Goal: Find specific page/section: Find specific page/section

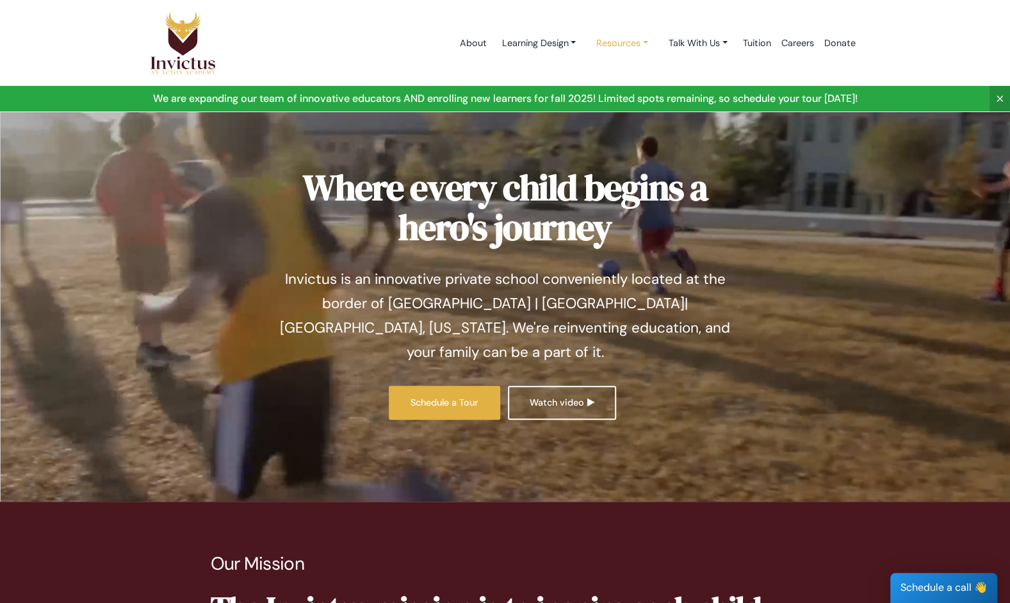
click at [626, 44] on link "Resources" at bounding box center [622, 43] width 72 height 24
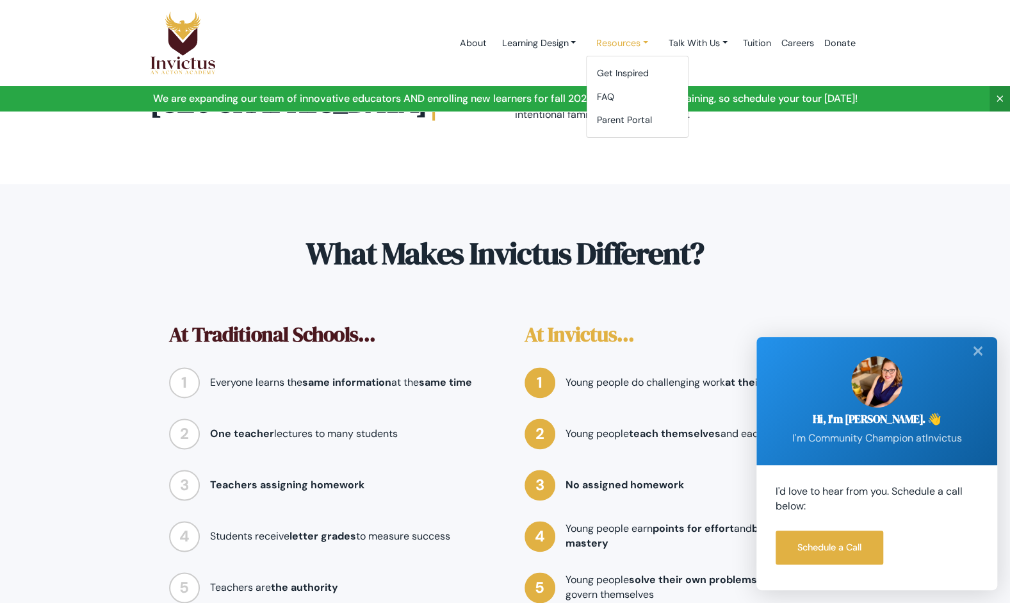
scroll to position [787, 0]
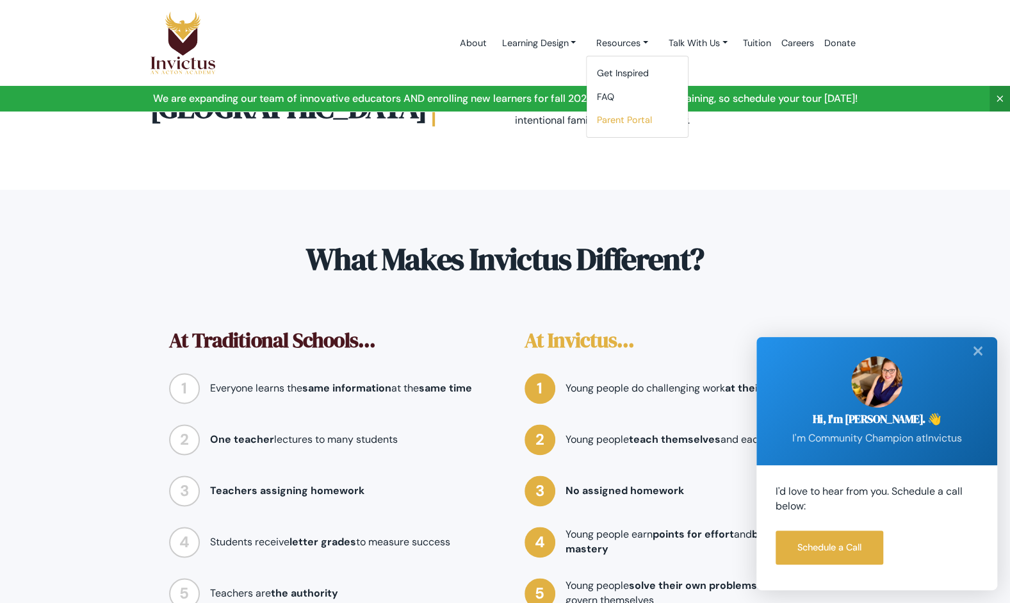
click at [628, 115] on link "Parent Portal" at bounding box center [637, 120] width 101 height 24
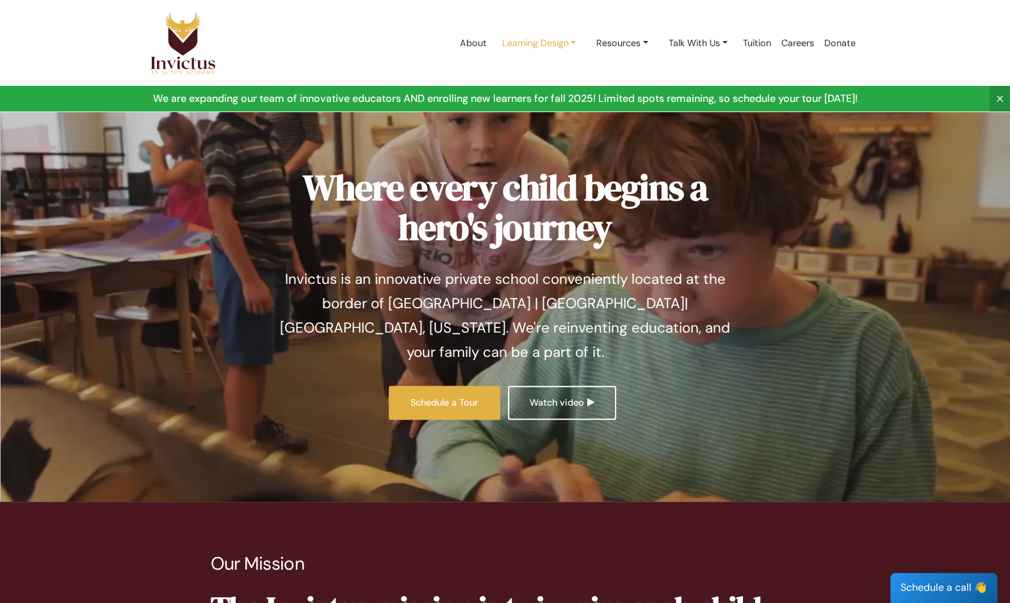
click at [553, 41] on link "Learning Design" at bounding box center [538, 43] width 95 height 24
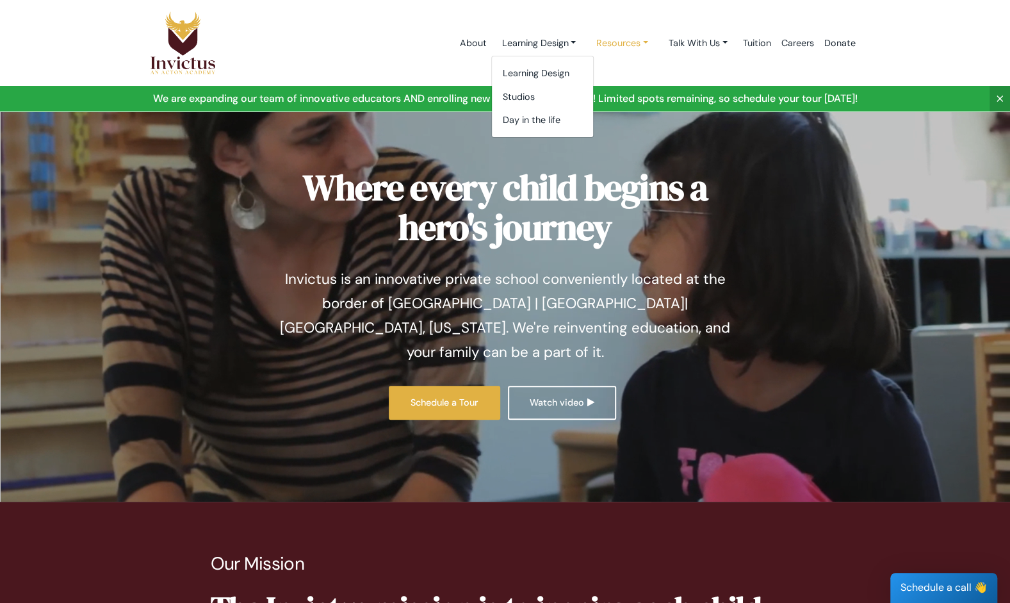
click at [620, 45] on link "Resources" at bounding box center [622, 43] width 72 height 24
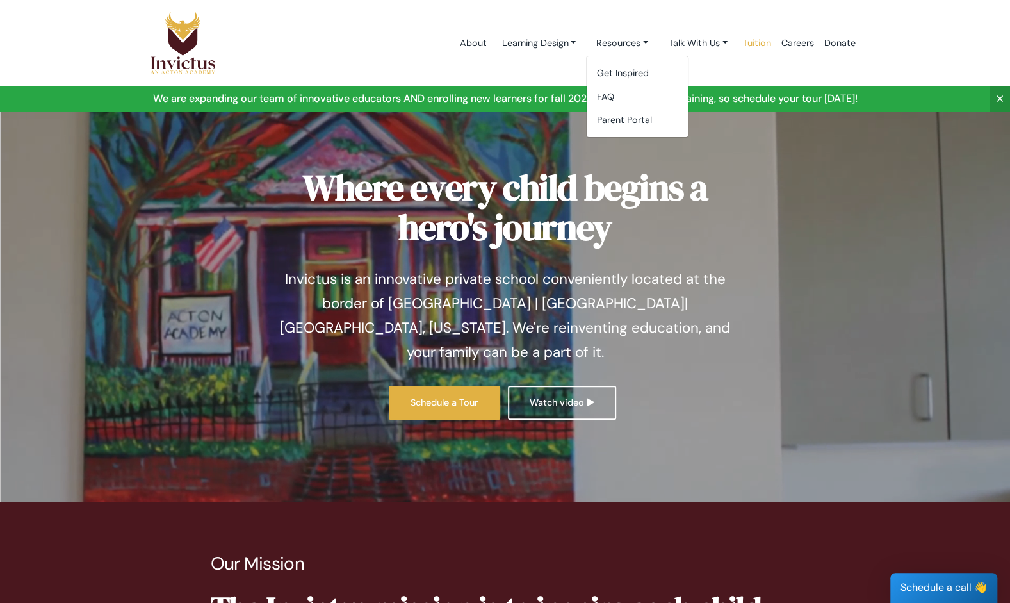
click at [751, 49] on link "Tuition" at bounding box center [757, 43] width 38 height 54
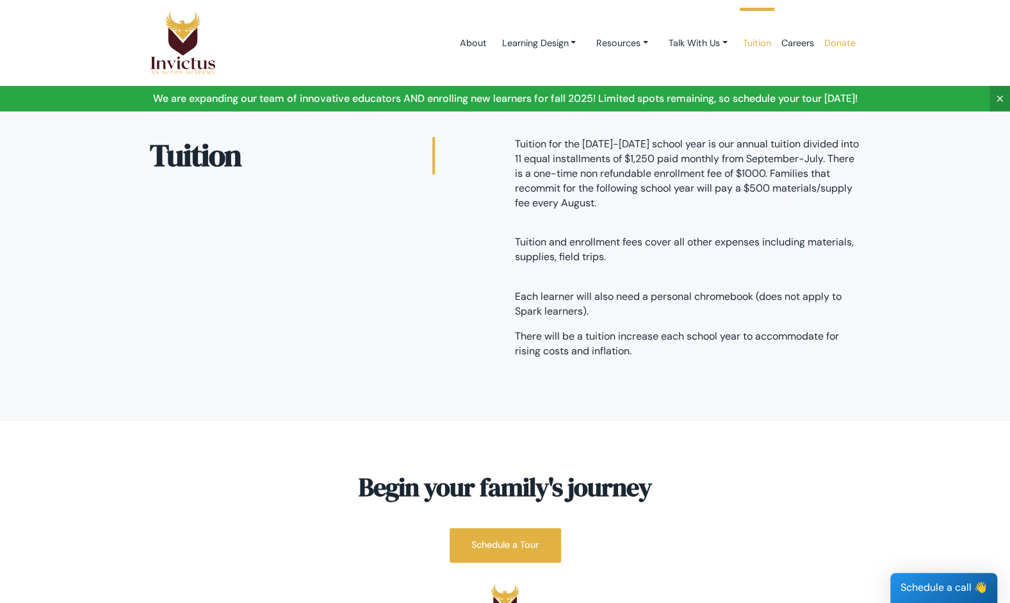
click at [845, 45] on link "Donate" at bounding box center [840, 43] width 42 height 54
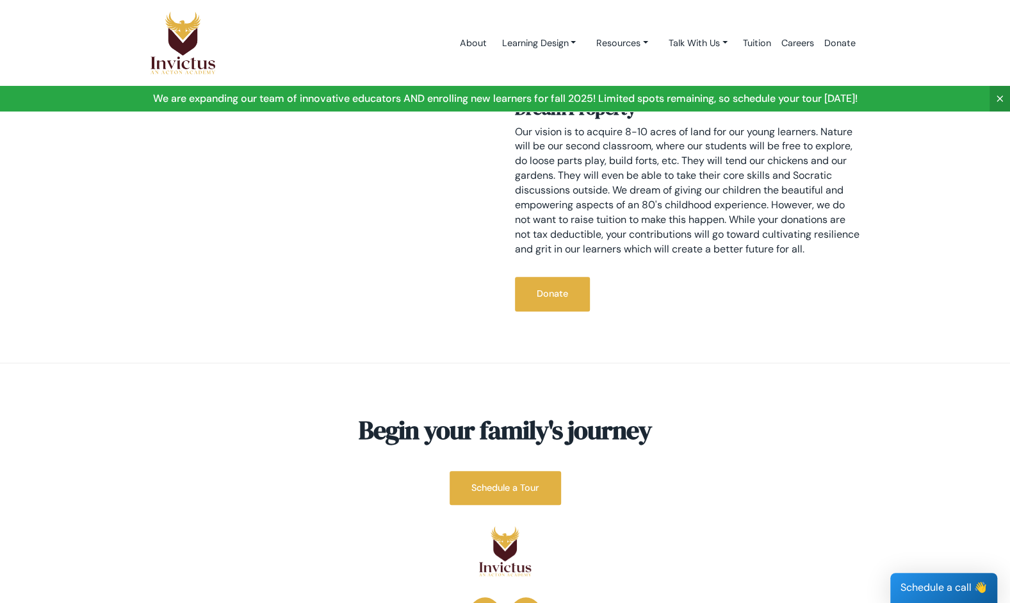
scroll to position [601, 0]
